Goal: Transaction & Acquisition: Purchase product/service

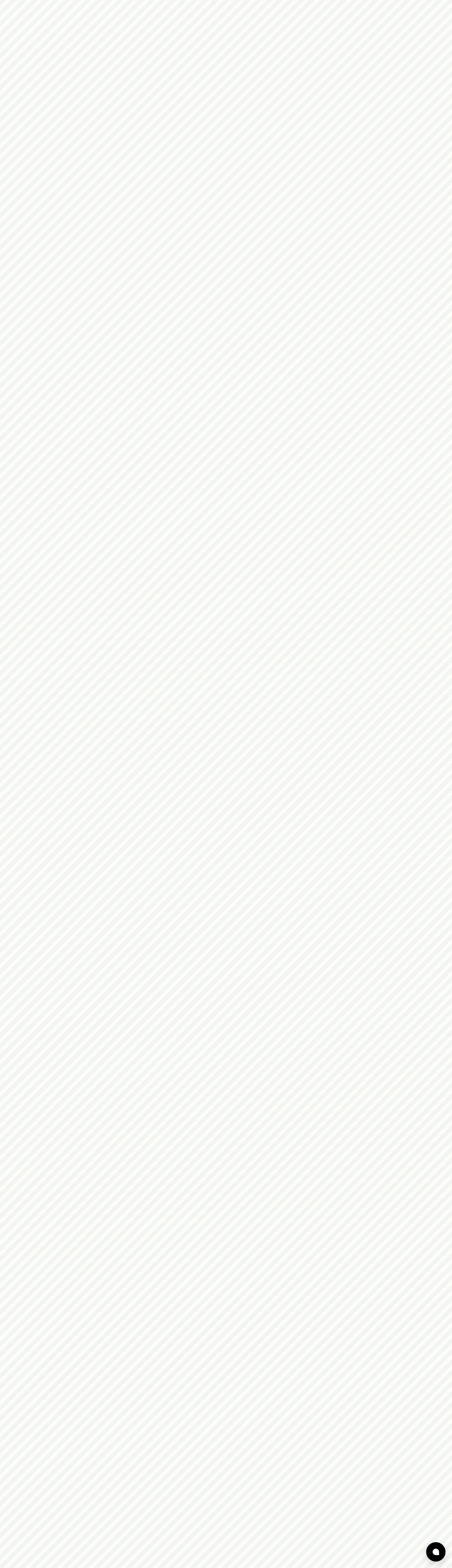
click at [105, 0] on html at bounding box center [226, 0] width 452 height 0
click at [440, 0] on html at bounding box center [226, 0] width 452 height 0
click at [386, 0] on html at bounding box center [226, 0] width 452 height 0
click at [13, 0] on html at bounding box center [226, 0] width 452 height 0
